Goal: Check status

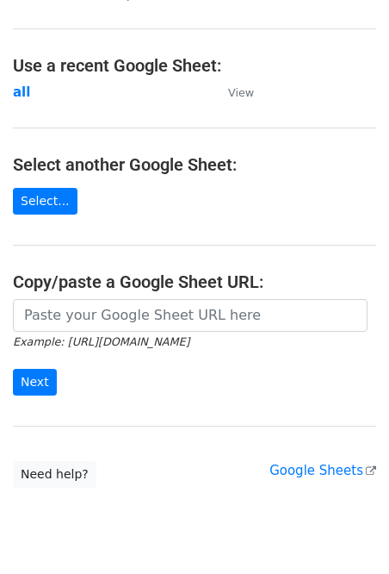
scroll to position [112, 0]
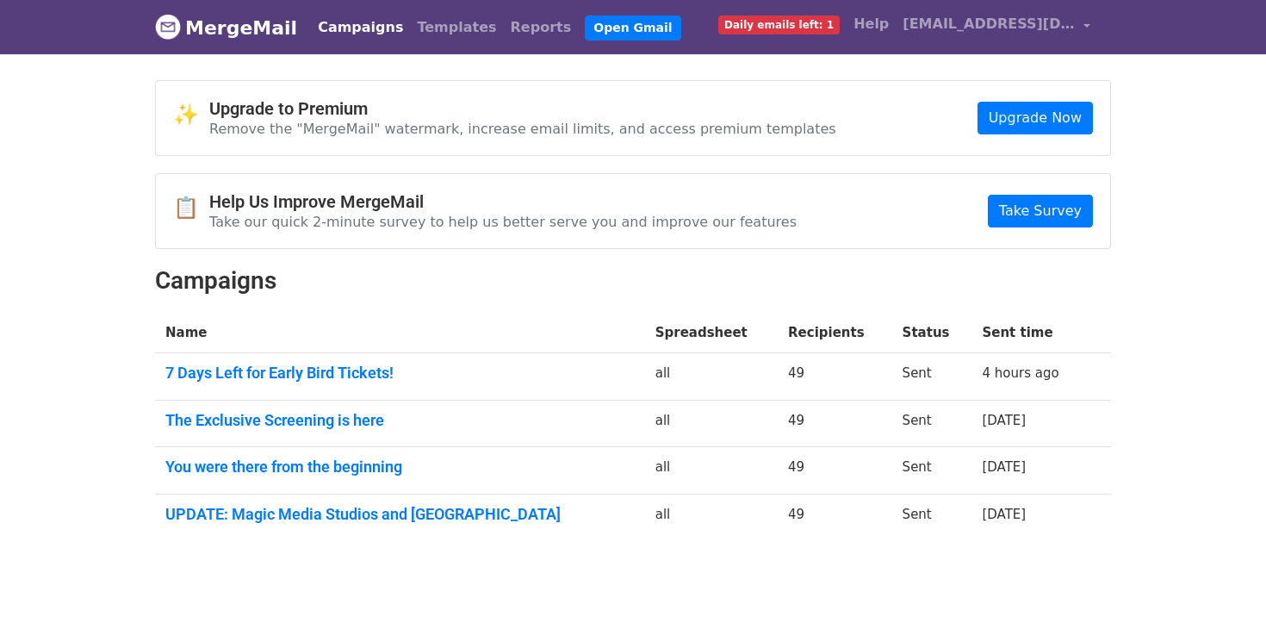
scroll to position [9, 0]
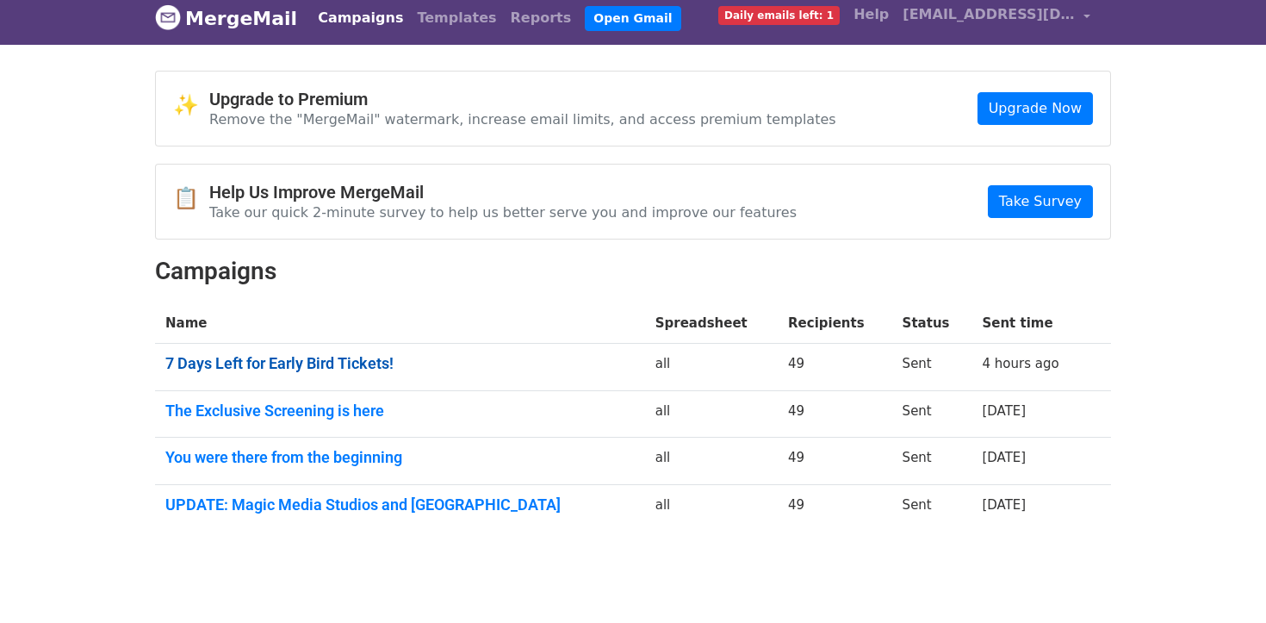
click at [362, 361] on link "7 Days Left for Early Bird Tickets!" at bounding box center [399, 363] width 469 height 19
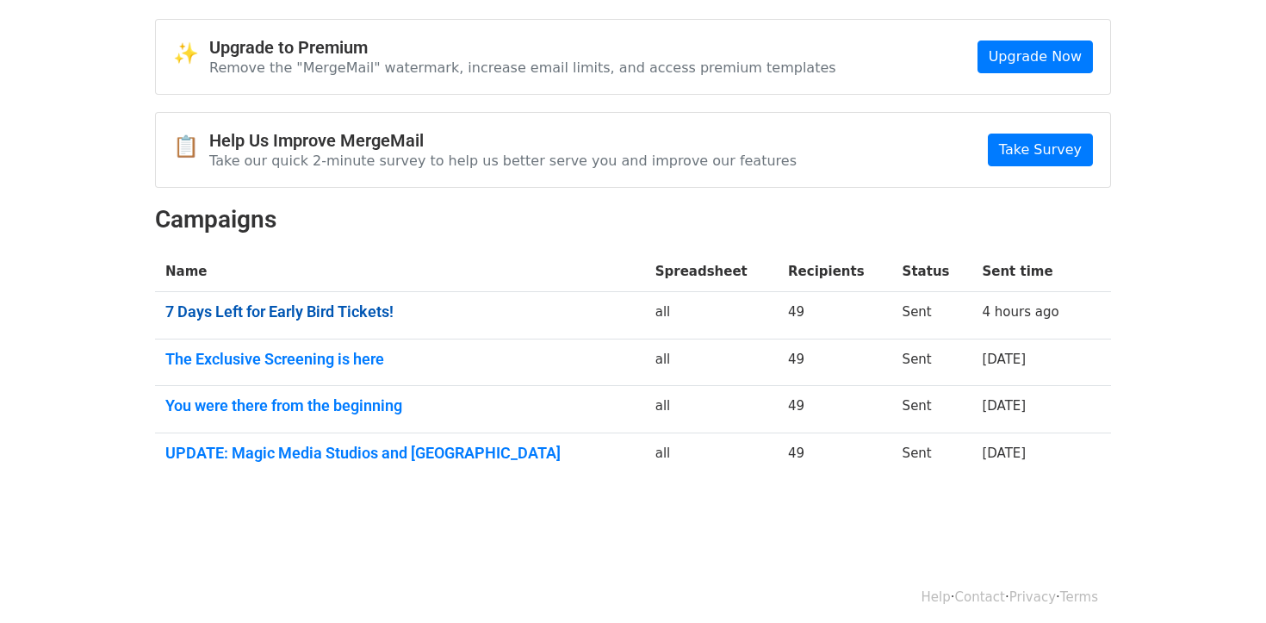
scroll to position [71, 0]
